Goal: Transaction & Acquisition: Purchase product/service

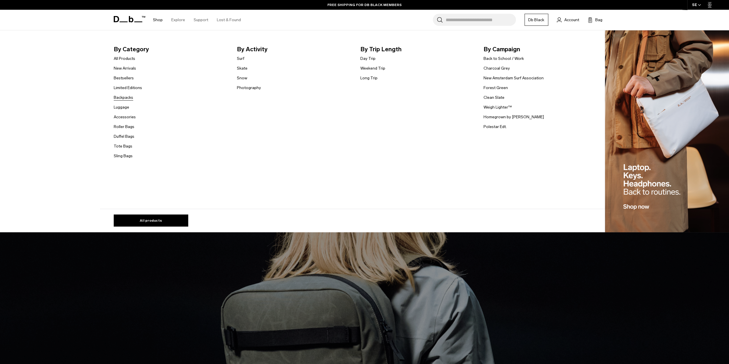
click at [126, 97] on link "Backpacks" at bounding box center [123, 98] width 19 height 6
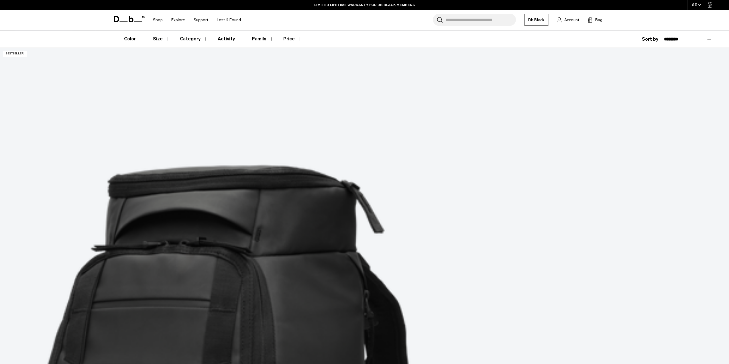
scroll to position [143, 0]
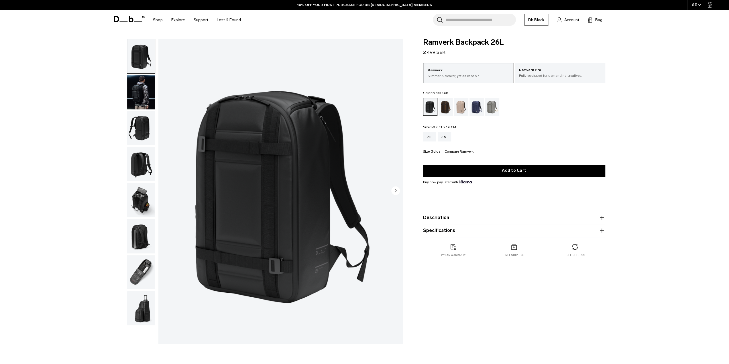
click at [149, 124] on img "button" at bounding box center [141, 128] width 28 height 34
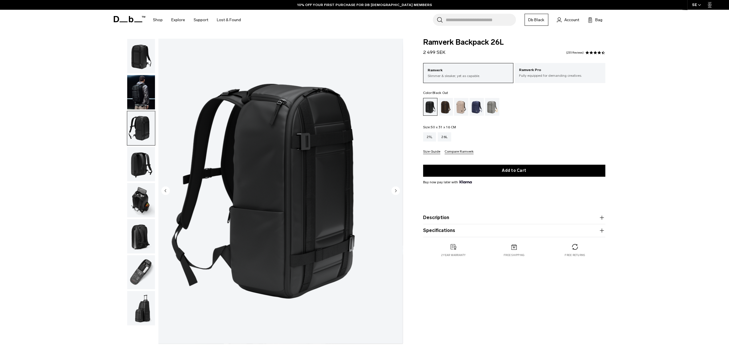
click at [147, 168] on img "button" at bounding box center [141, 164] width 28 height 34
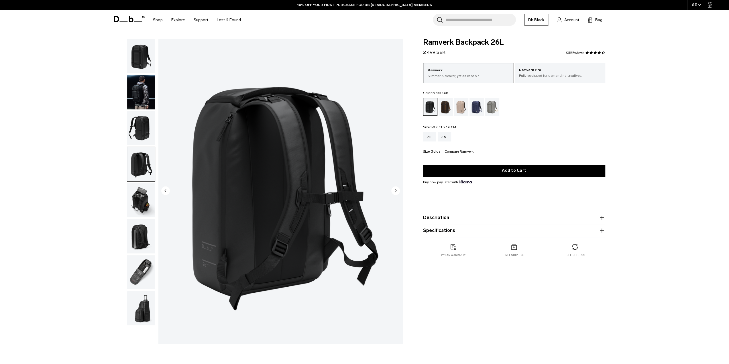
click at [139, 205] on img "button" at bounding box center [141, 200] width 28 height 34
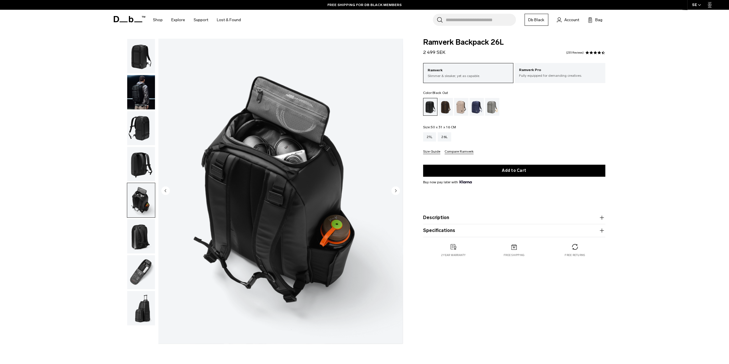
click at [143, 234] on img "button" at bounding box center [141, 236] width 28 height 34
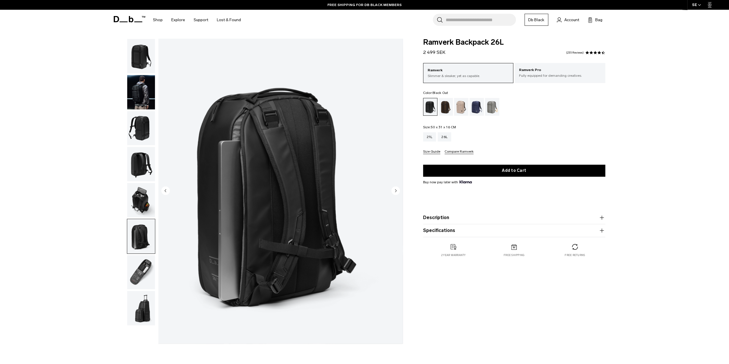
click at [149, 271] on img "button" at bounding box center [141, 272] width 28 height 34
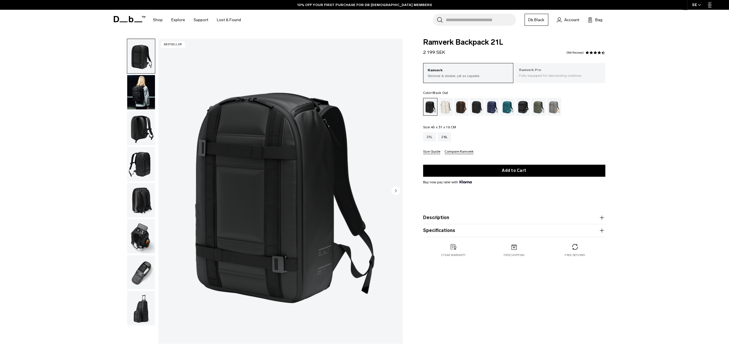
click at [565, 77] on p "Fully equipped for demanding creatives." at bounding box center [560, 75] width 82 height 5
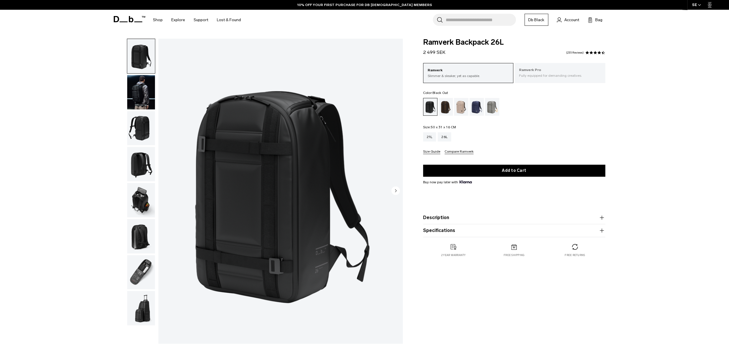
click at [543, 74] on p "Fully equipped for demanding creatives." at bounding box center [560, 75] width 82 height 5
click at [559, 74] on p "Fully equipped for demanding creatives." at bounding box center [560, 75] width 82 height 5
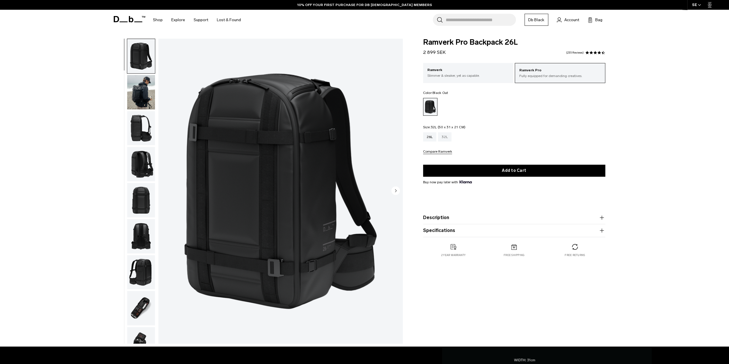
click at [447, 136] on div "32L" at bounding box center [444, 136] width 13 height 9
click at [446, 137] on div "32L" at bounding box center [444, 136] width 13 height 9
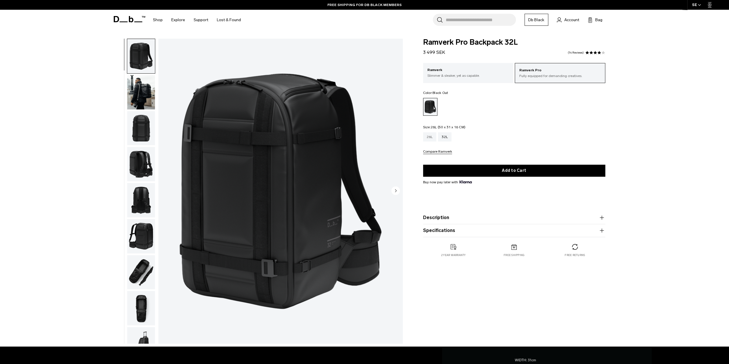
click at [433, 137] on div "26L" at bounding box center [429, 136] width 13 height 9
